Goal: Transaction & Acquisition: Book appointment/travel/reservation

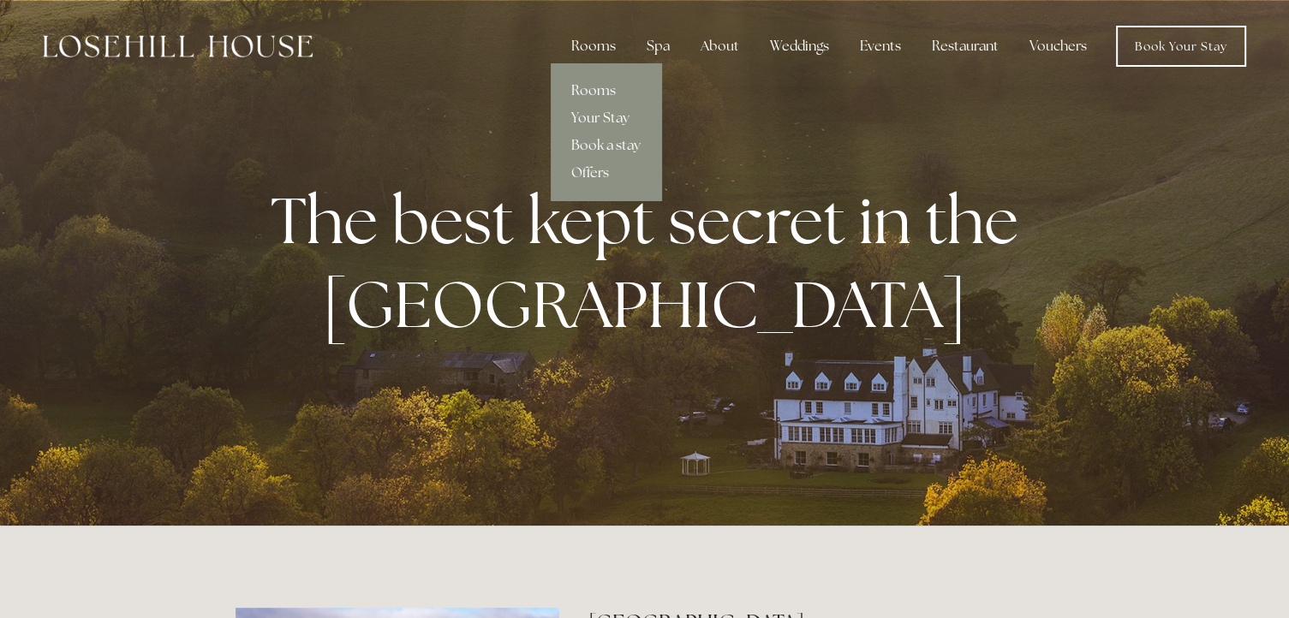
click at [600, 91] on link "Rooms" at bounding box center [606, 90] width 110 height 27
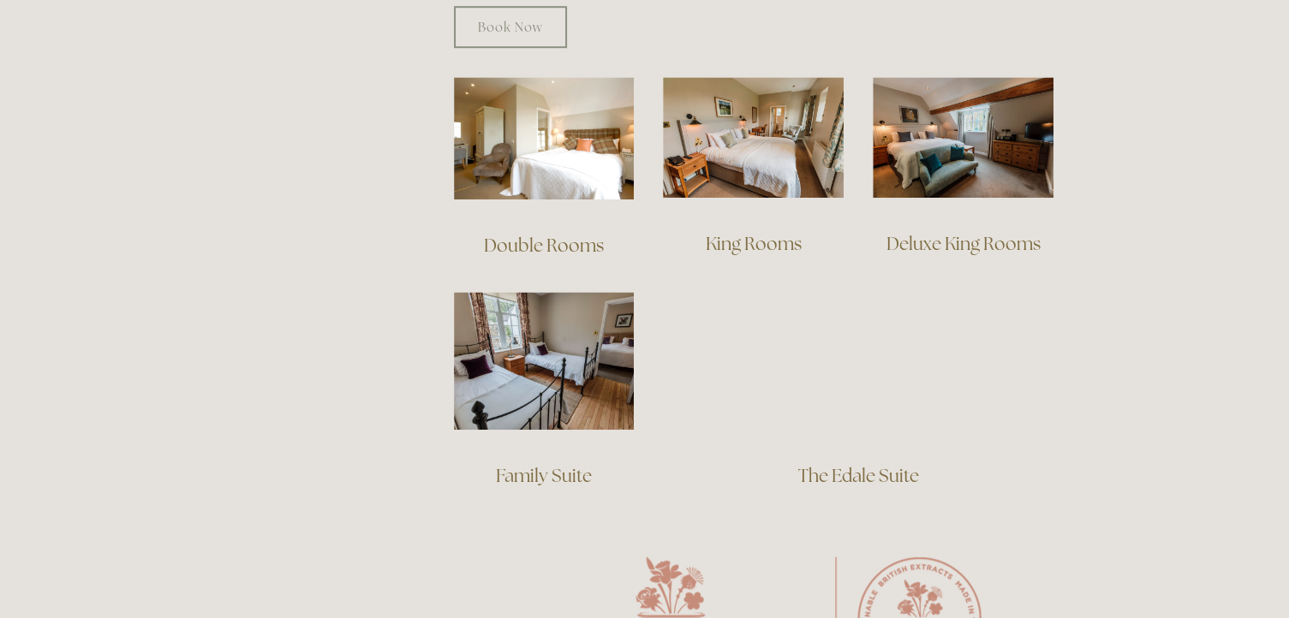
scroll to position [1199, 0]
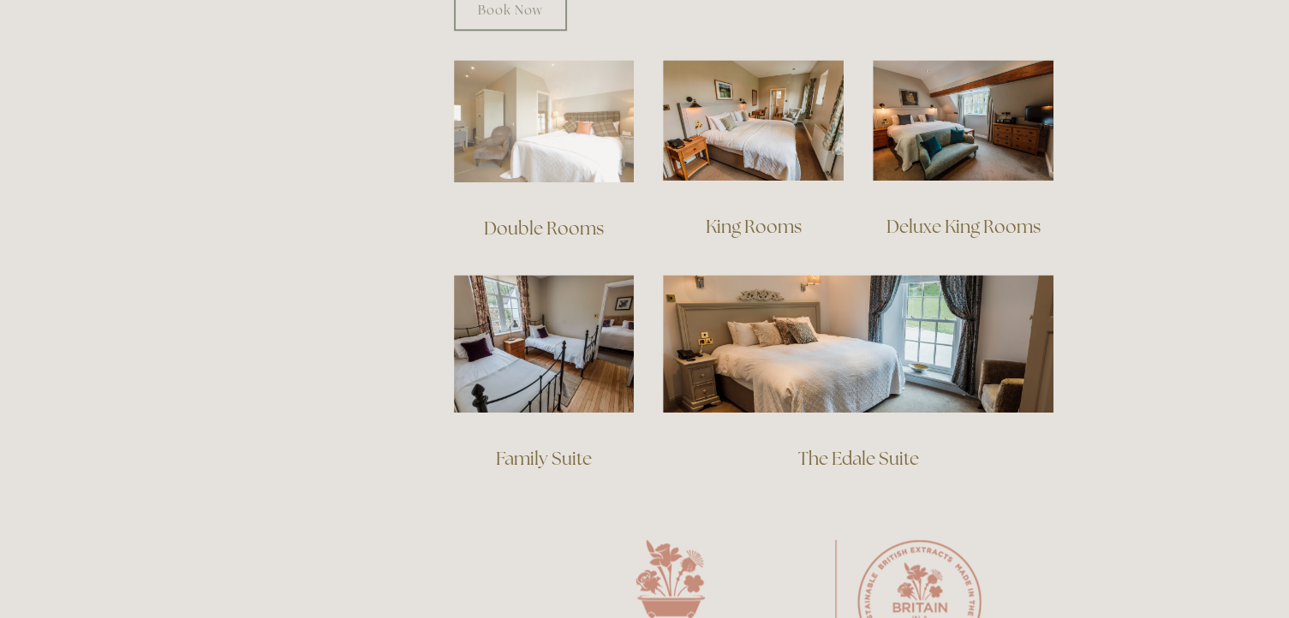
click at [552, 124] on img at bounding box center [544, 121] width 181 height 122
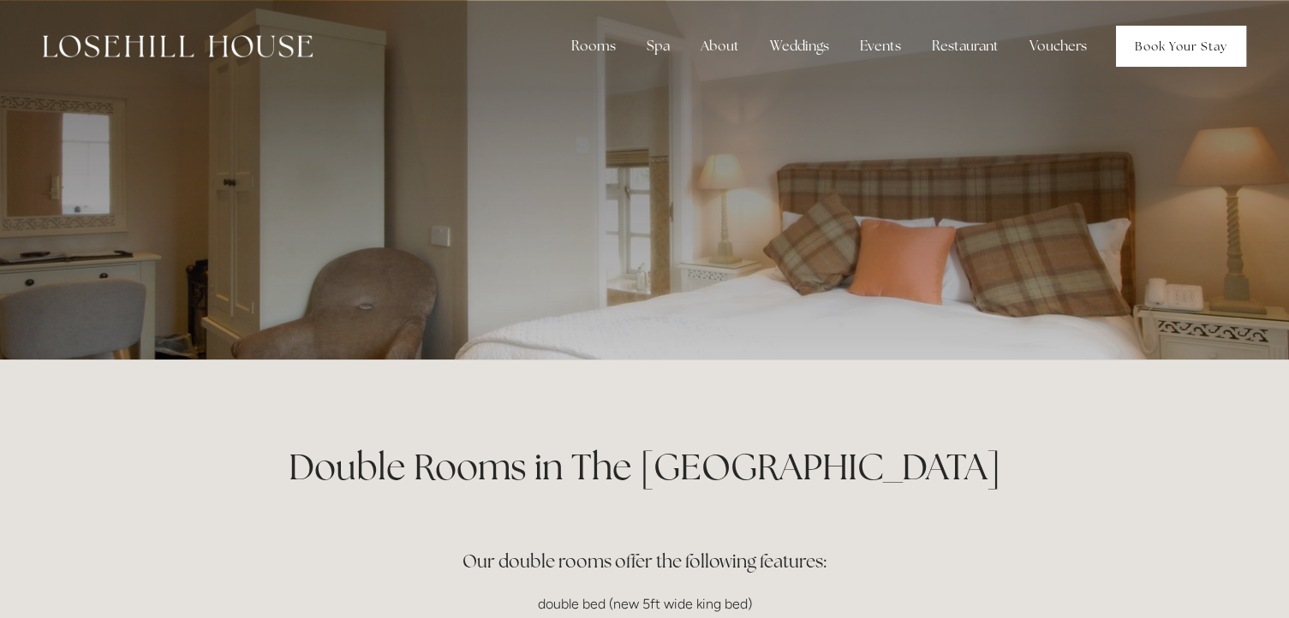
click at [1194, 55] on link "Book Your Stay" at bounding box center [1181, 46] width 130 height 41
